Goal: Find specific page/section: Find specific page/section

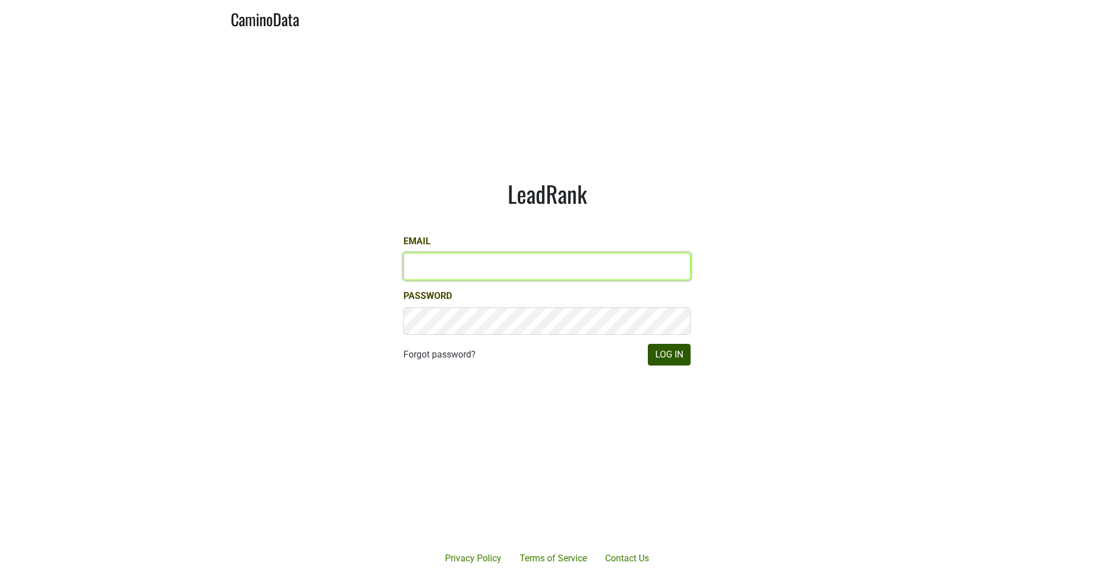
type input "michele@dumol.com"
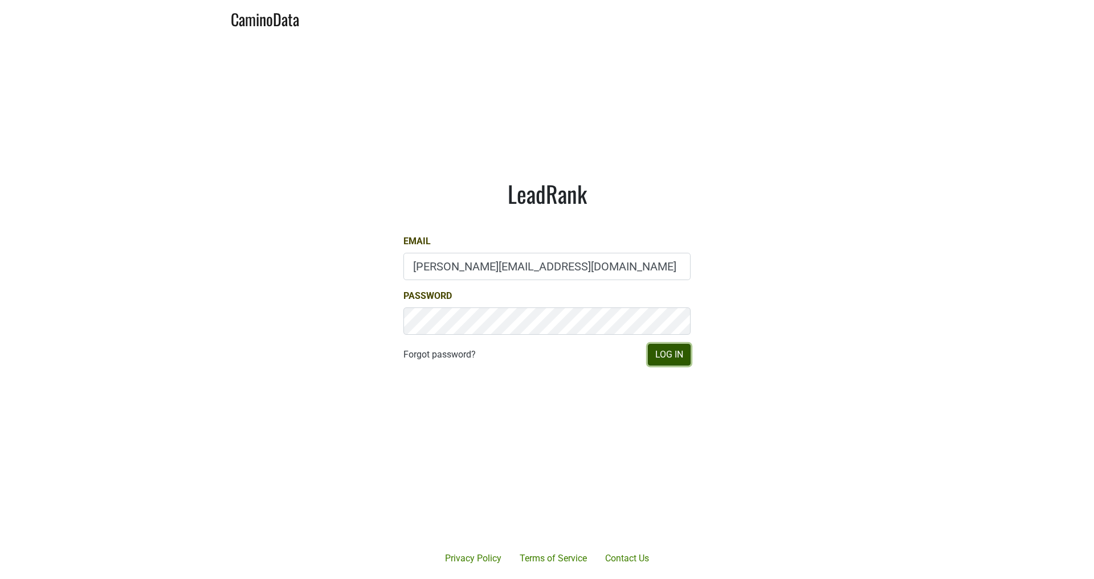
click at [680, 358] on button "Log In" at bounding box center [669, 355] width 43 height 22
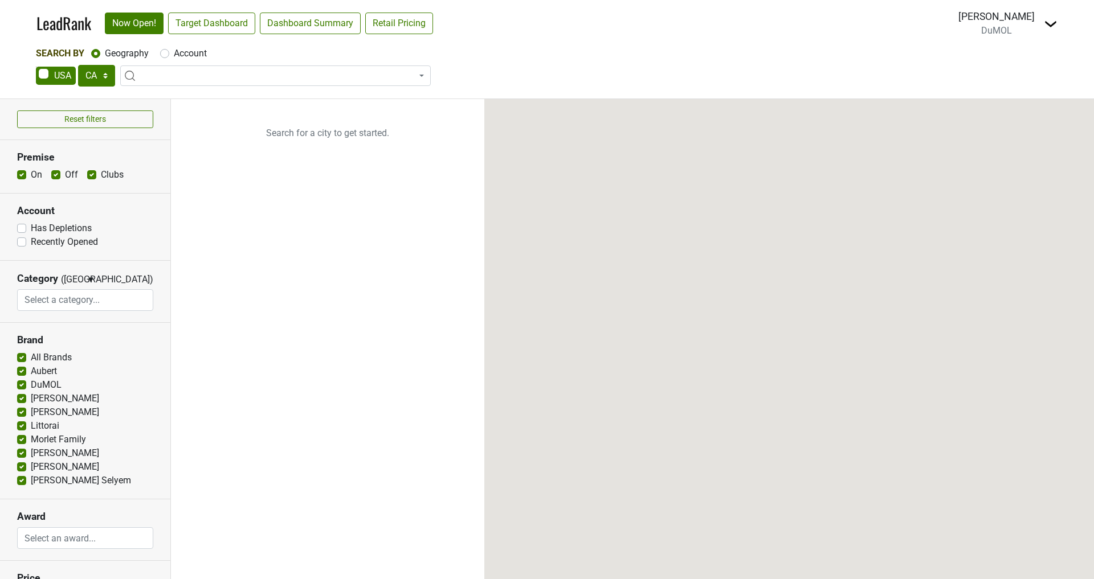
select select "CA"
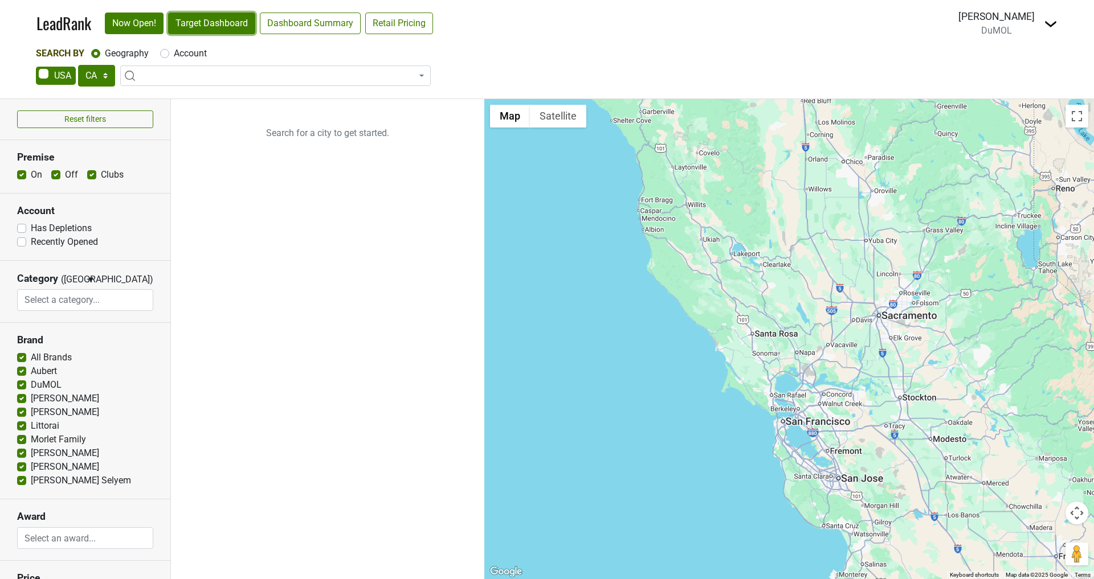
click at [207, 28] on link "Target Dashboard" at bounding box center [211, 24] width 87 height 22
click at [179, 76] on span at bounding box center [275, 76] width 311 height 21
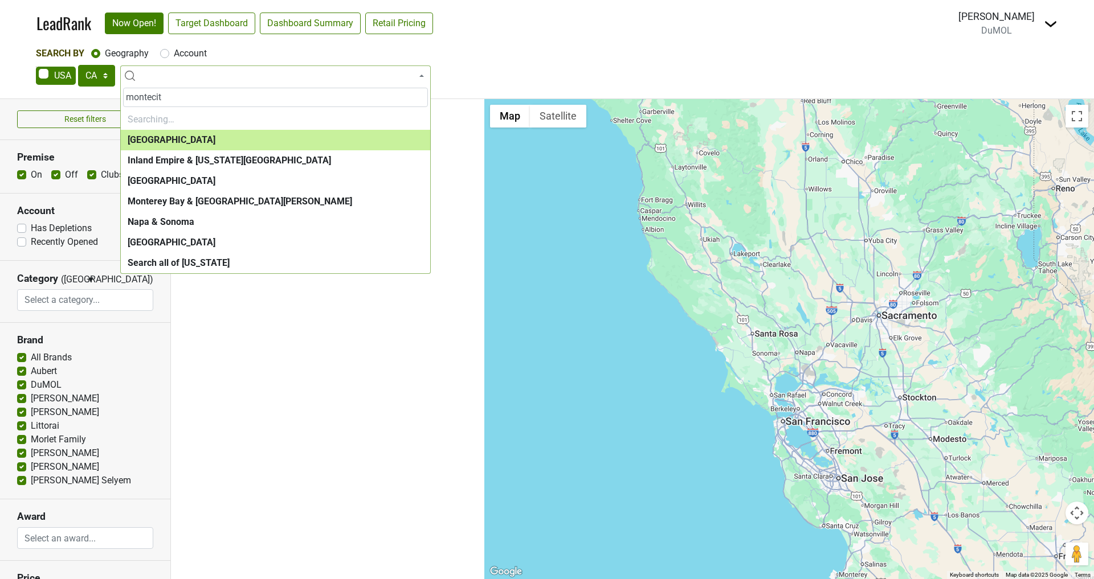
type input "montecito"
select select "1091"
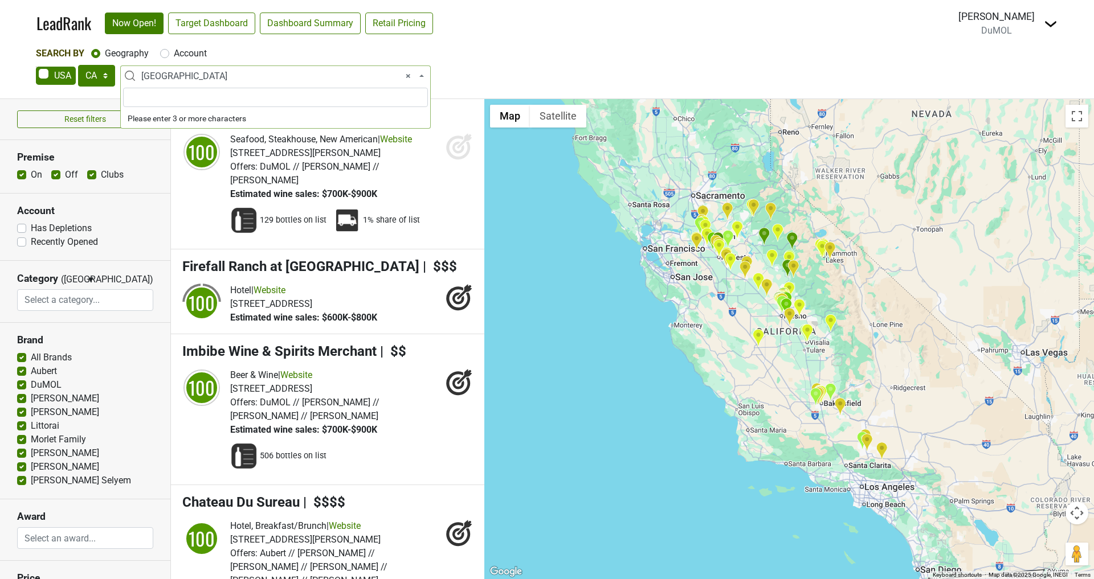
click at [164, 70] on span "× Central Valley CA" at bounding box center [278, 77] width 275 height 14
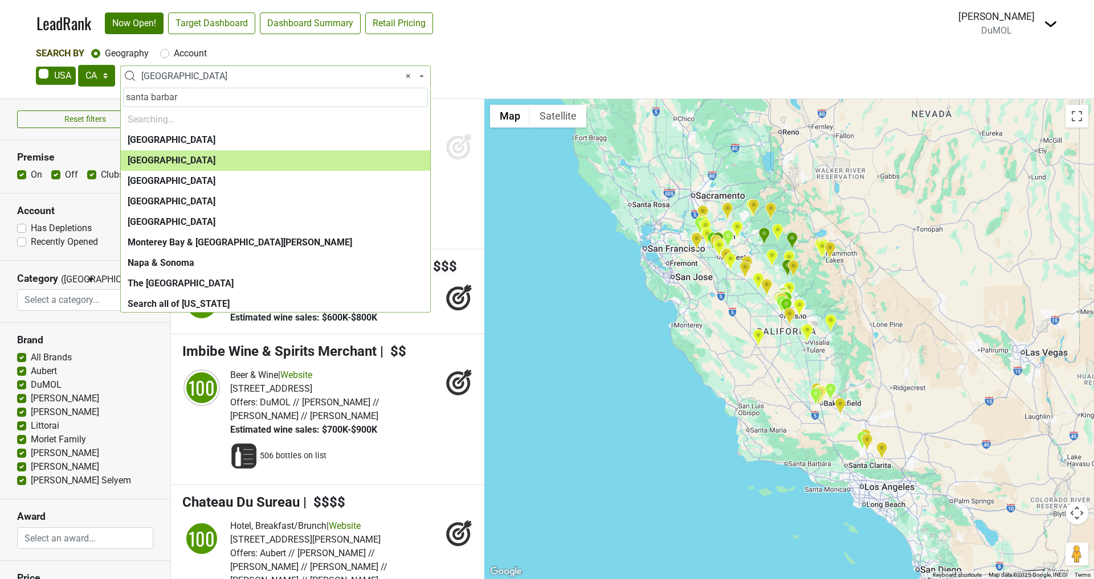
type input "santa barbara"
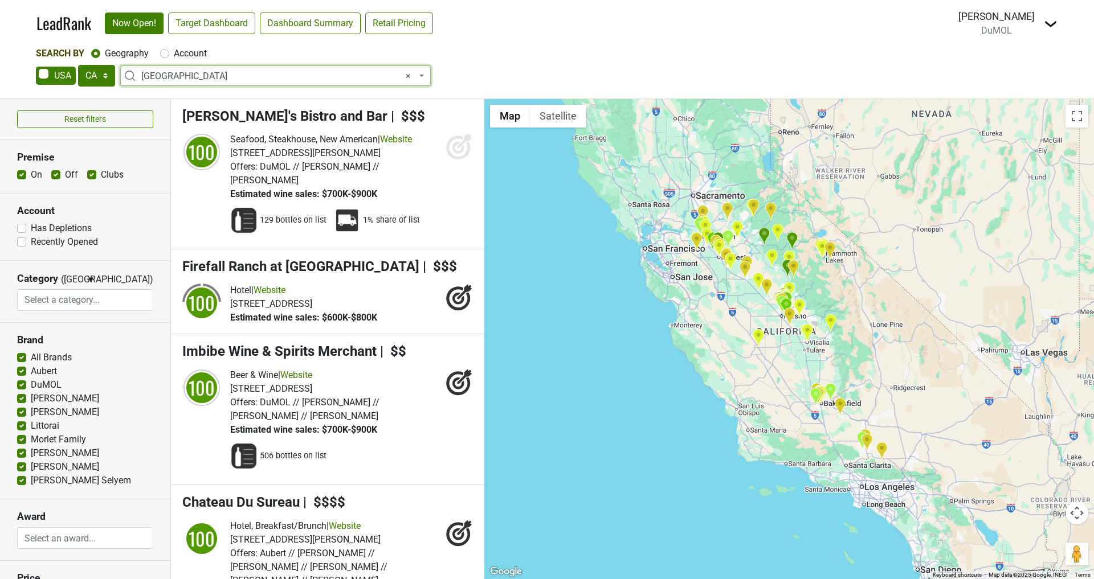
click at [215, 77] on span "× Central Valley CA" at bounding box center [278, 77] width 275 height 14
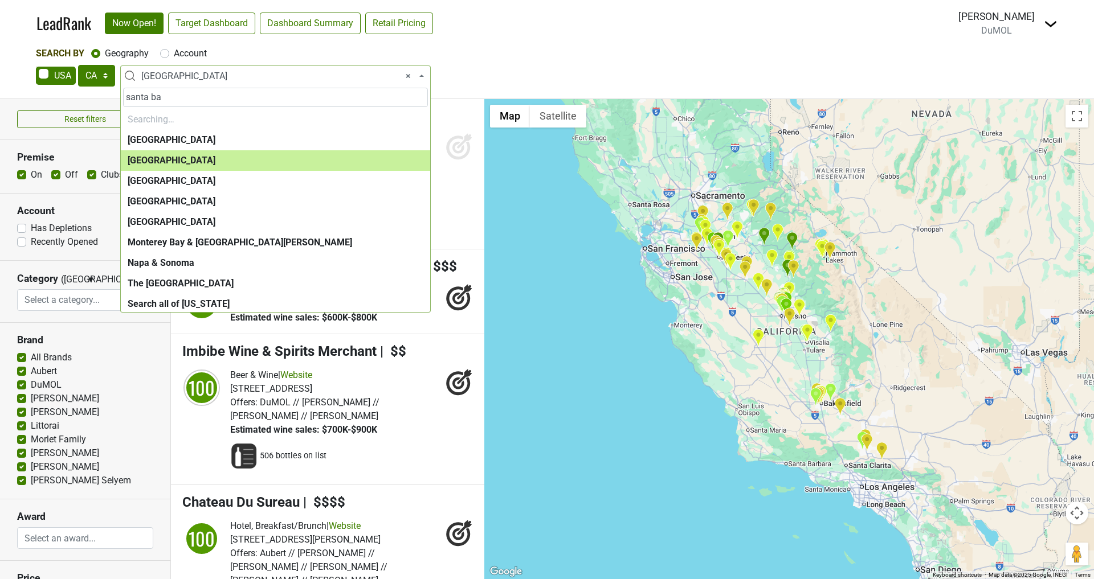
type input "santa bar"
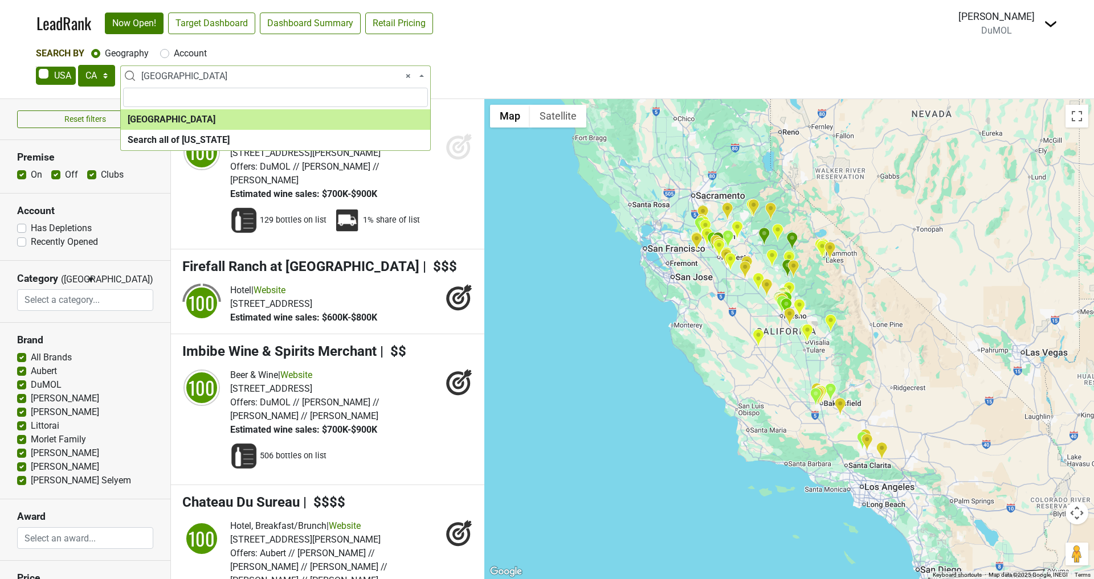
select select "1139"
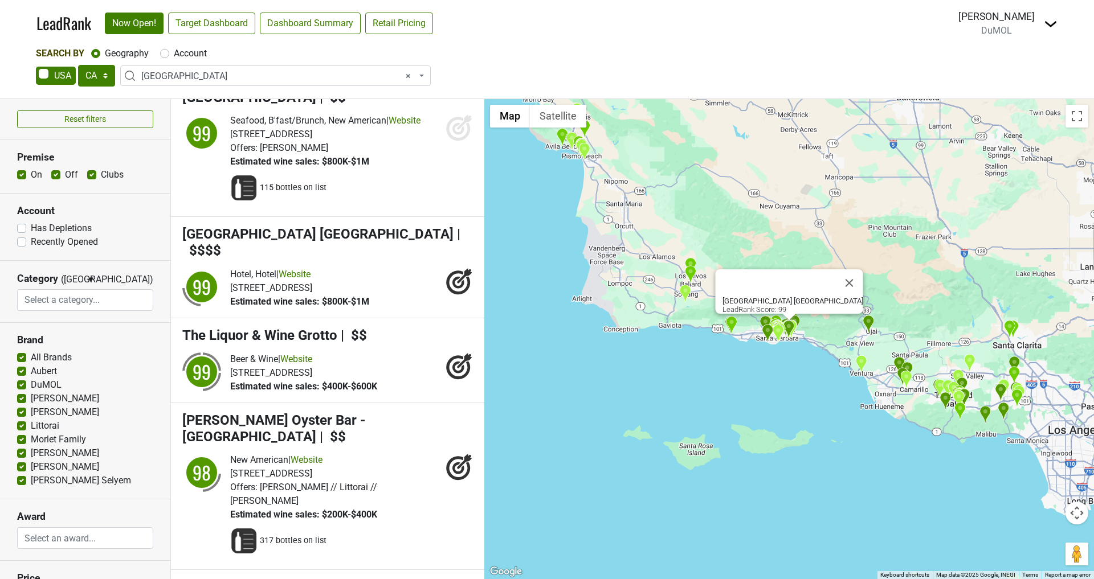
scroll to position [1752, 0]
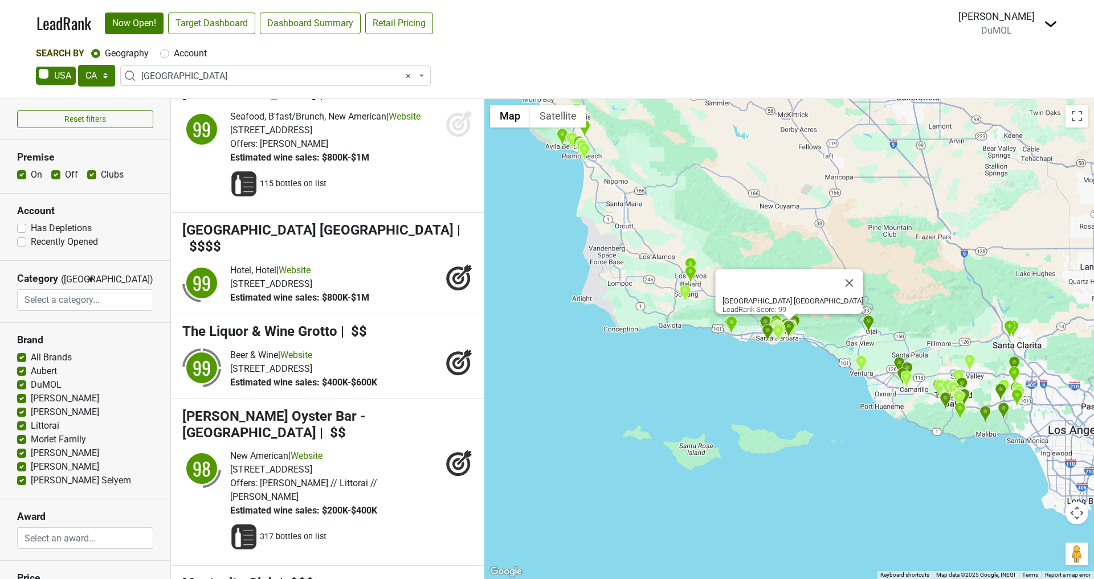
click at [452, 273] on icon at bounding box center [458, 279] width 12 height 12
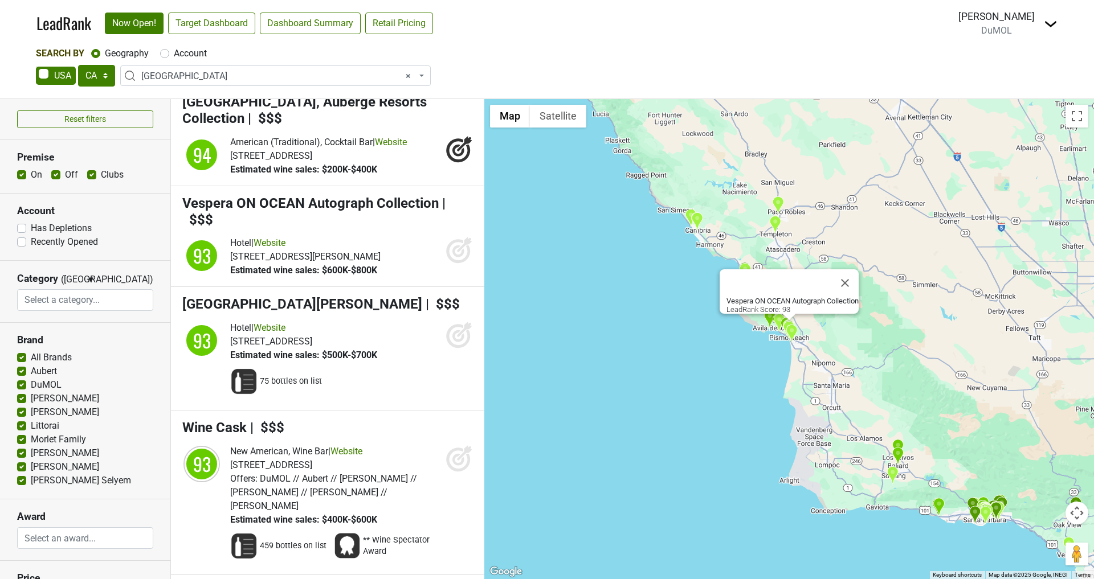
scroll to position [4865, 0]
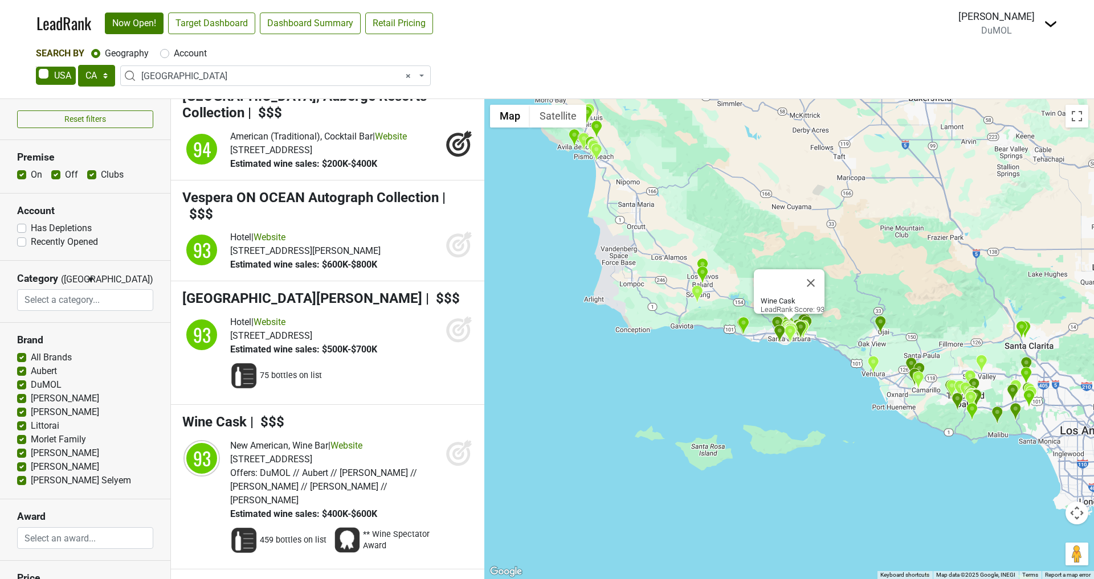
click at [460, 440] on icon at bounding box center [464, 447] width 15 height 15
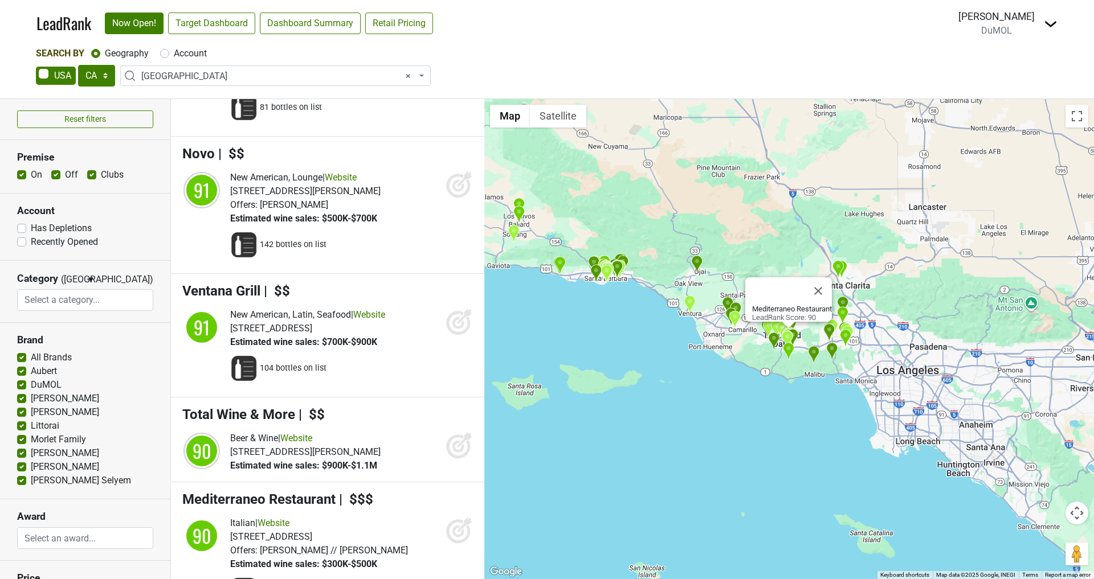
scroll to position [6830, 0]
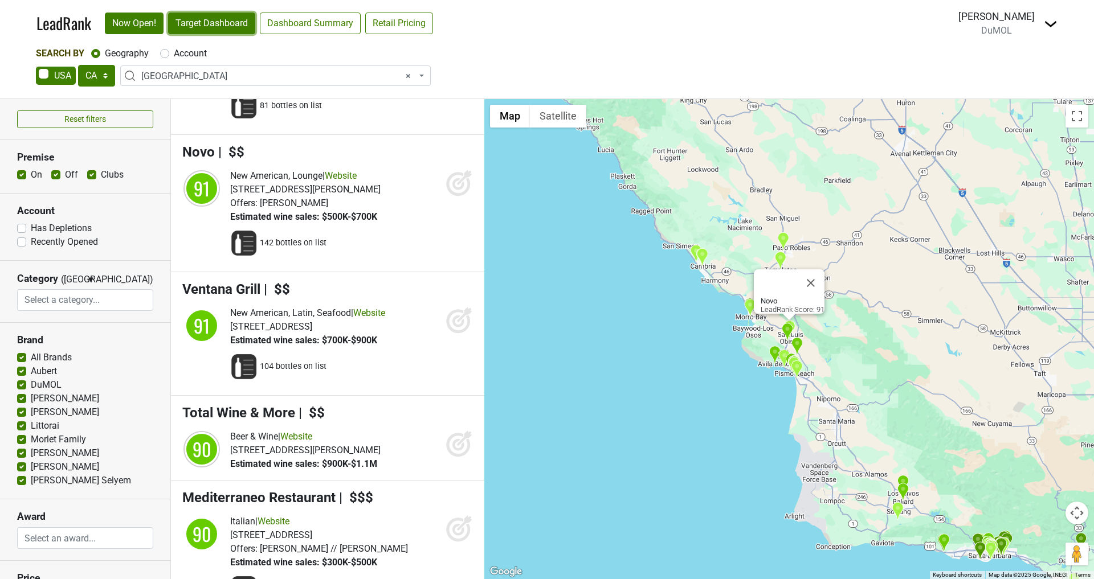
click at [190, 26] on link "Target Dashboard" at bounding box center [211, 24] width 87 height 22
click at [276, 73] on span "× Central Coast CA" at bounding box center [278, 77] width 275 height 14
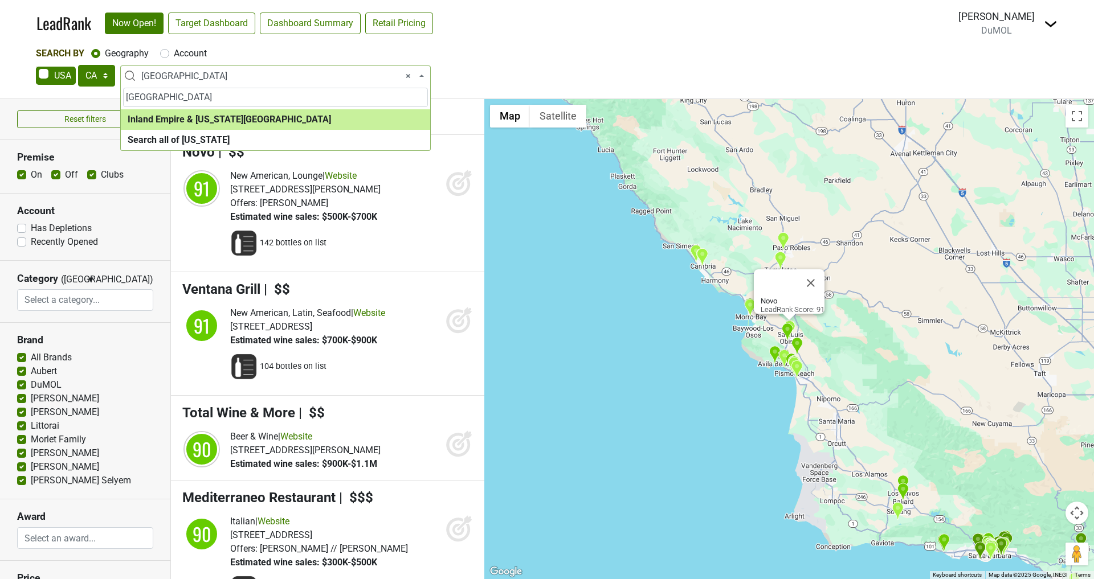
type input "palm springs"
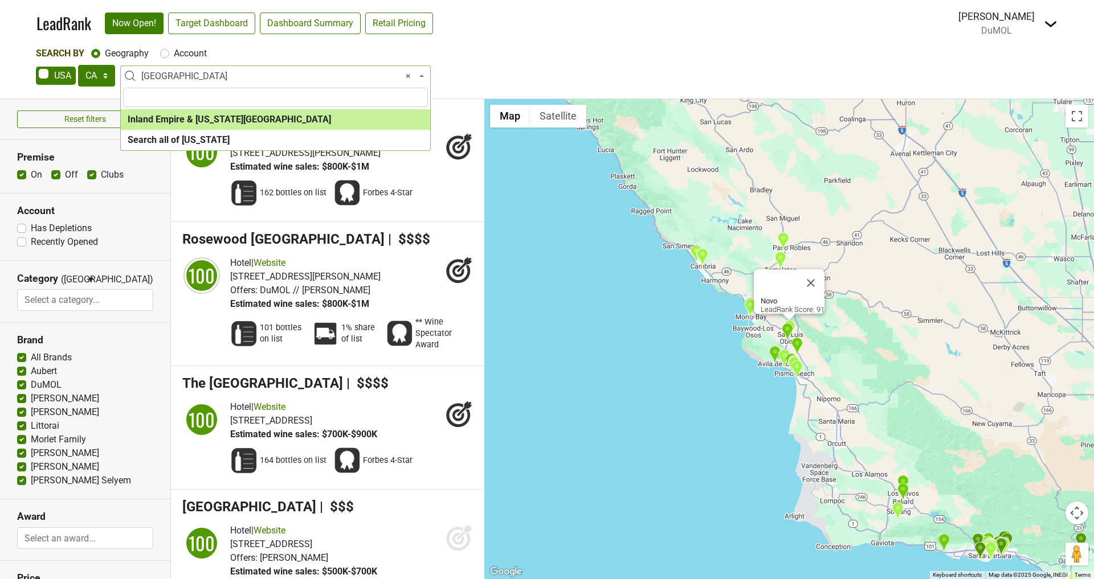
select select "1092"
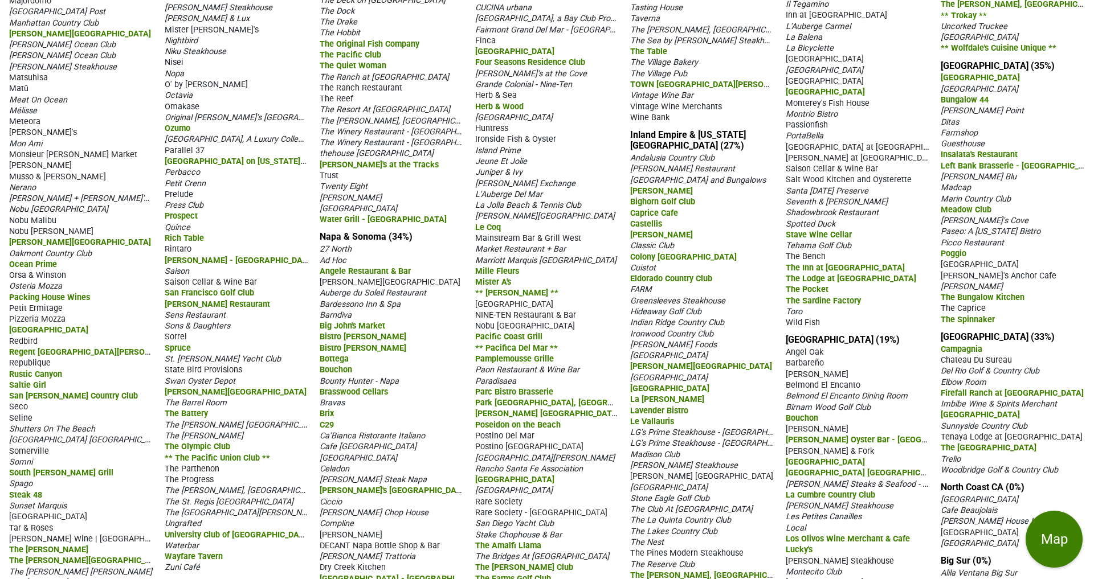
scroll to position [925, 0]
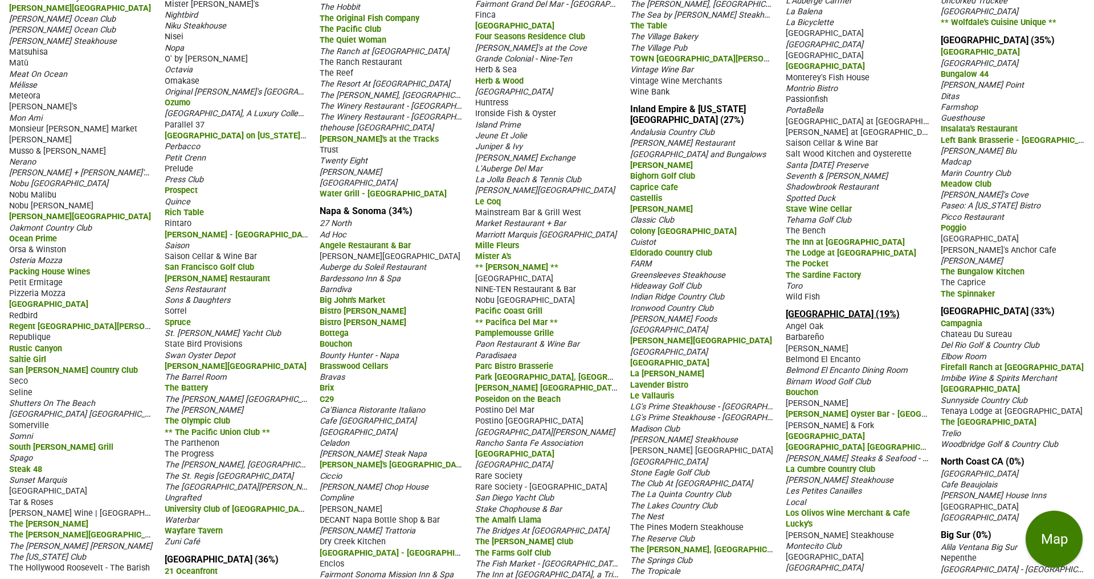
click at [841, 309] on link "Central Coast CA (19%)" at bounding box center [843, 314] width 114 height 11
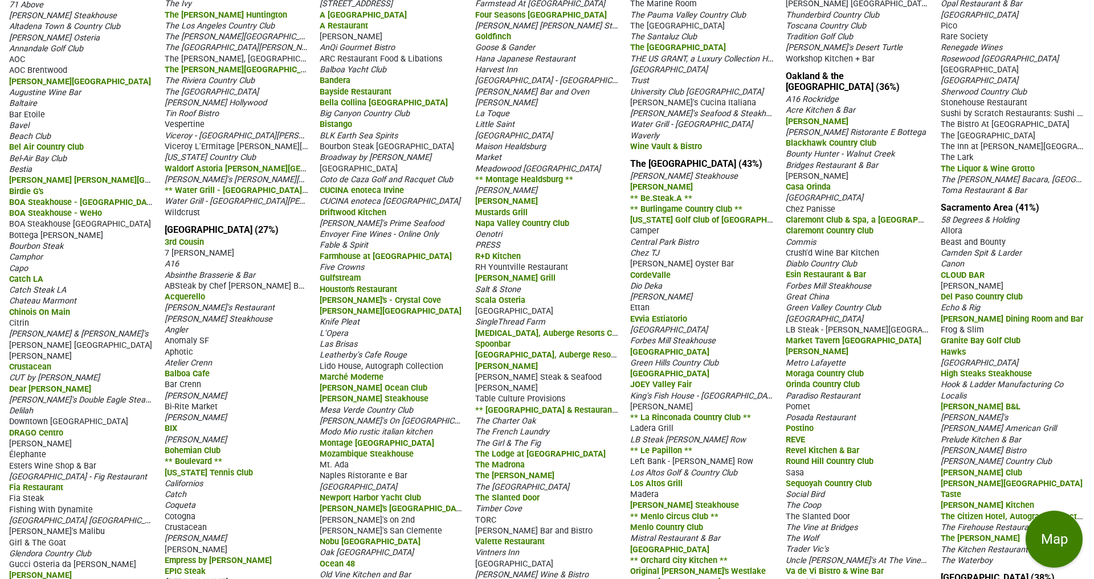
scroll to position [99, 0]
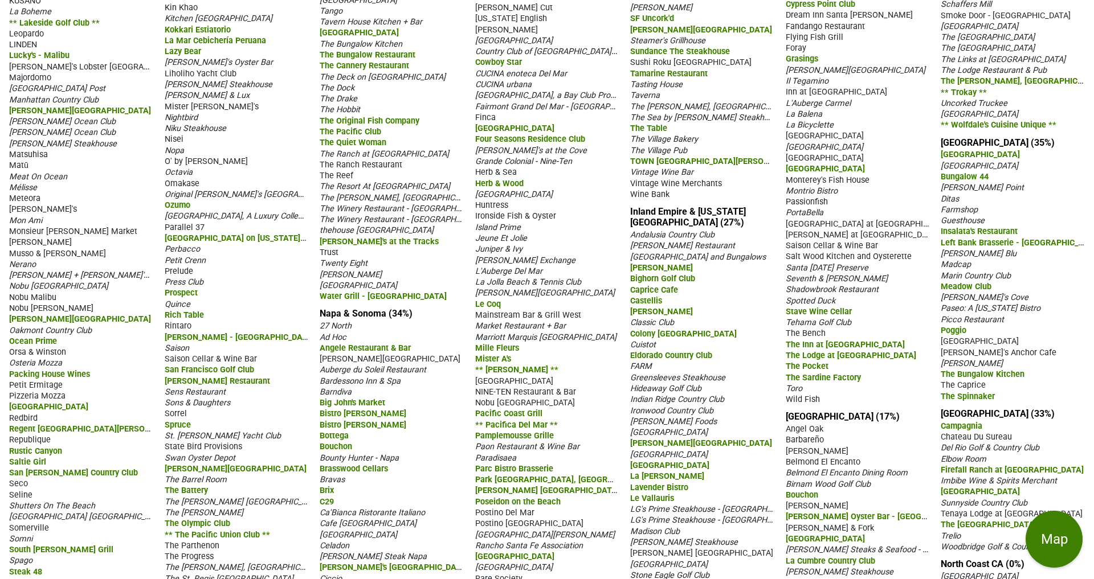
scroll to position [925, 0]
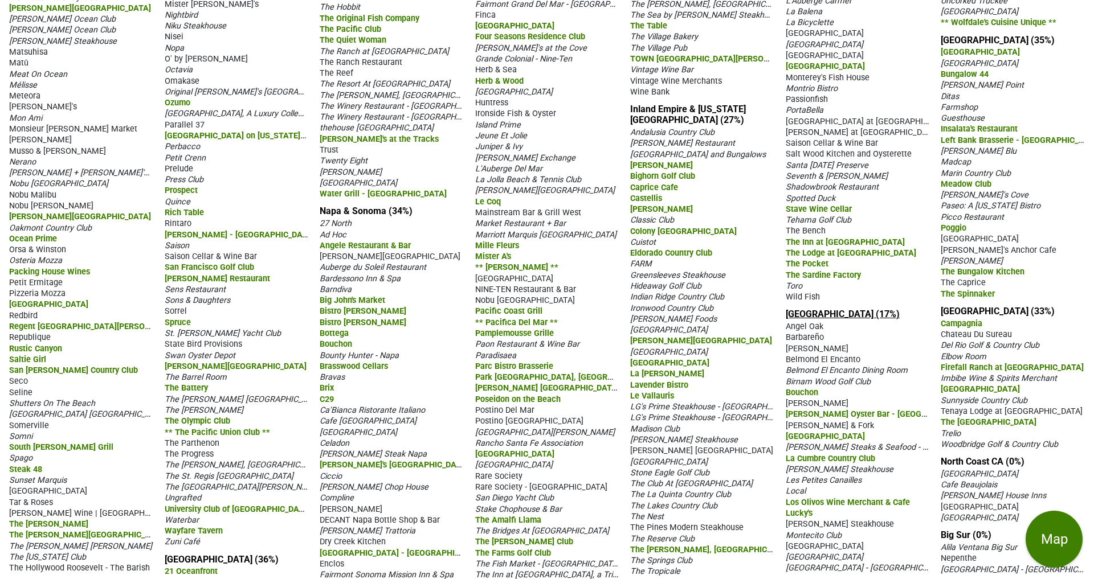
click at [824, 309] on link "[GEOGRAPHIC_DATA] (17%)" at bounding box center [843, 314] width 114 height 11
